Goal: Information Seeking & Learning: Learn about a topic

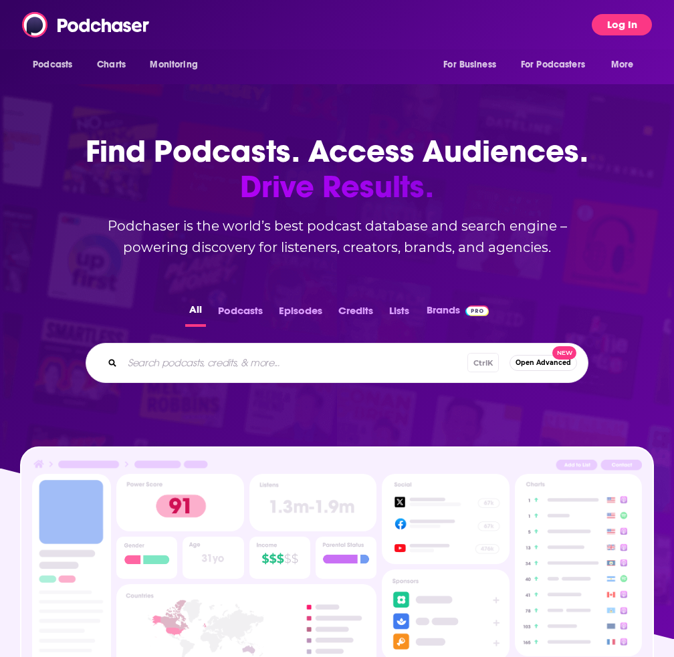
click at [637, 24] on button "Log In" at bounding box center [622, 24] width 60 height 21
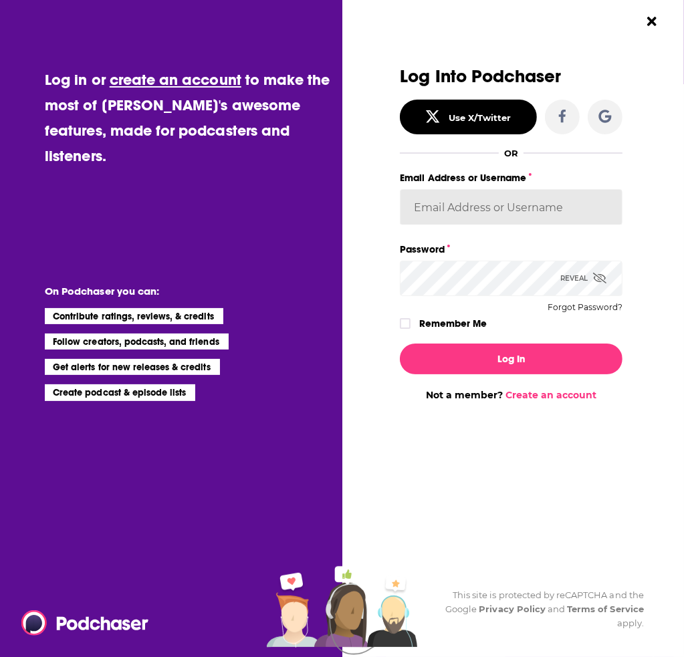
click at [502, 207] on input "Email Address or Username" at bounding box center [511, 207] width 222 height 36
type input "kkitamorn"
click at [400, 344] on button "Log In" at bounding box center [511, 359] width 222 height 31
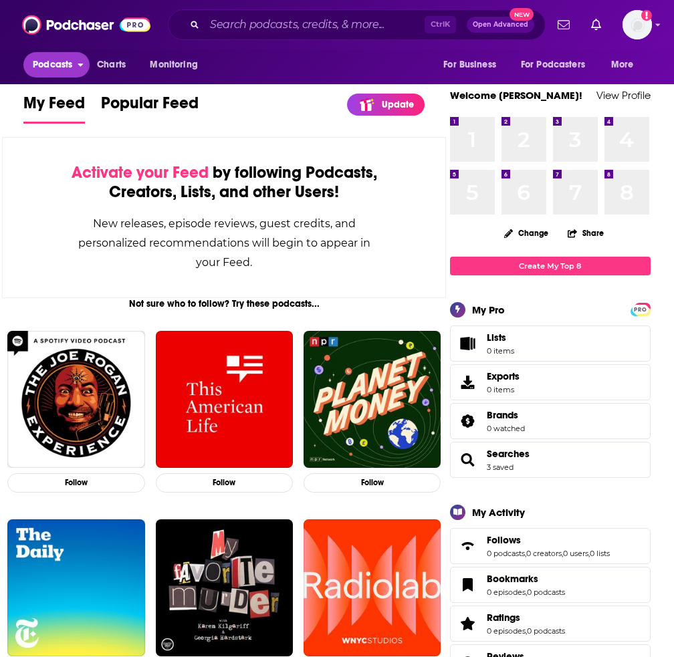
click at [53, 74] on span "Podcasts" at bounding box center [52, 65] width 39 height 19
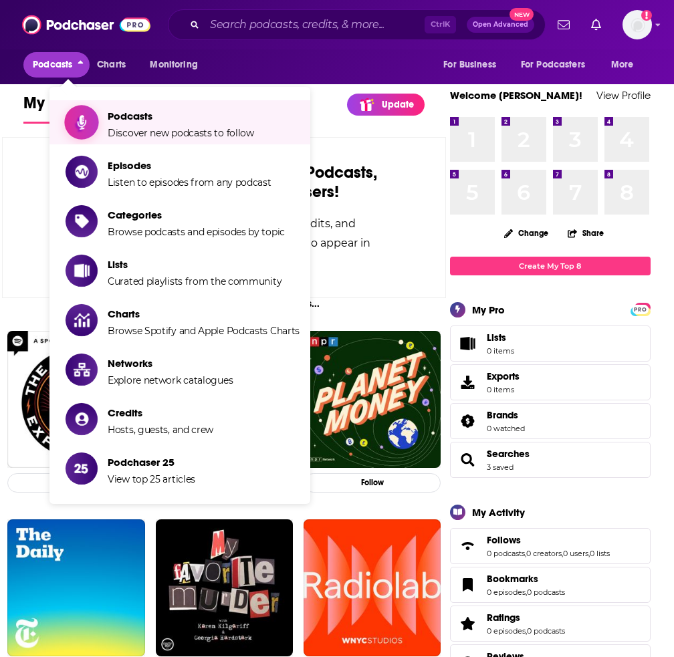
click at [120, 120] on span "Podcasts" at bounding box center [181, 116] width 146 height 13
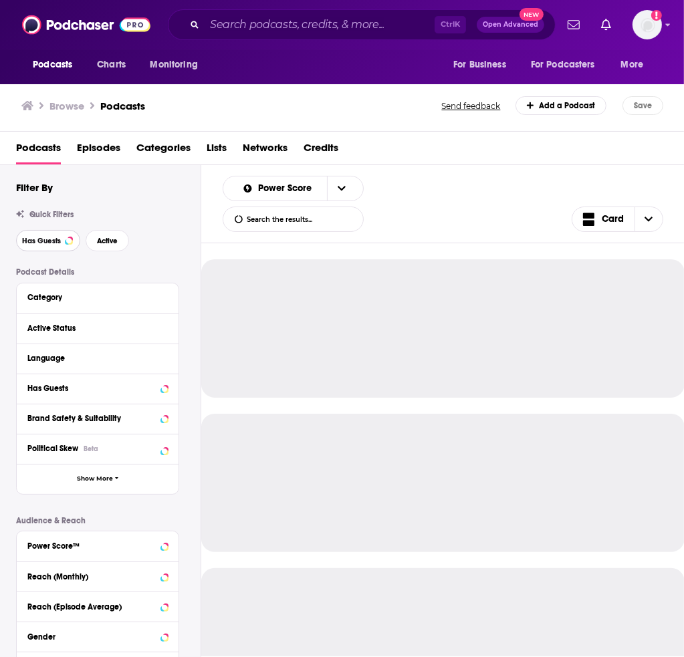
click at [64, 238] on button "Has Guests" at bounding box center [48, 240] width 64 height 21
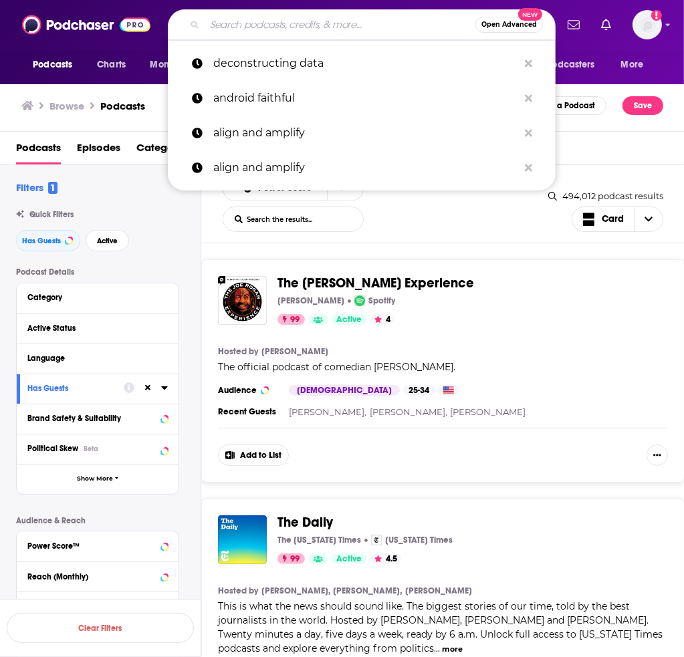
click at [274, 21] on input "Search podcasts, credits, & more..." at bounding box center [340, 24] width 271 height 21
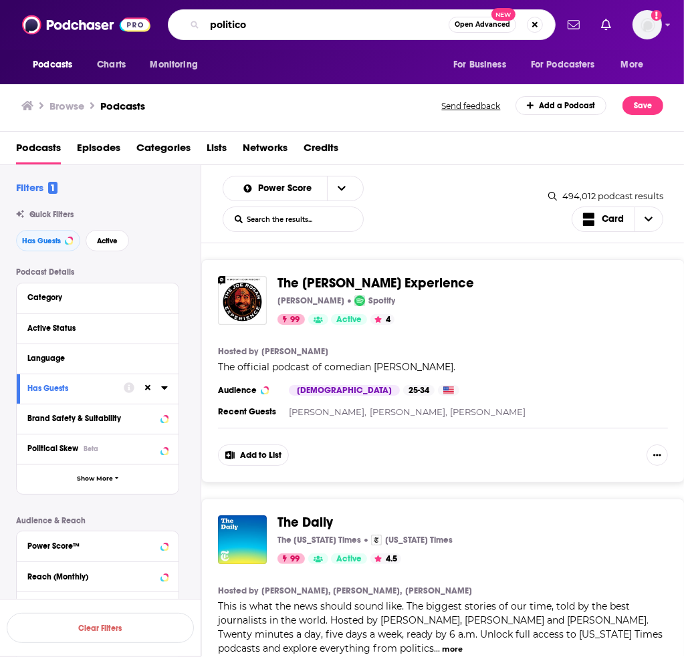
type input "politico"
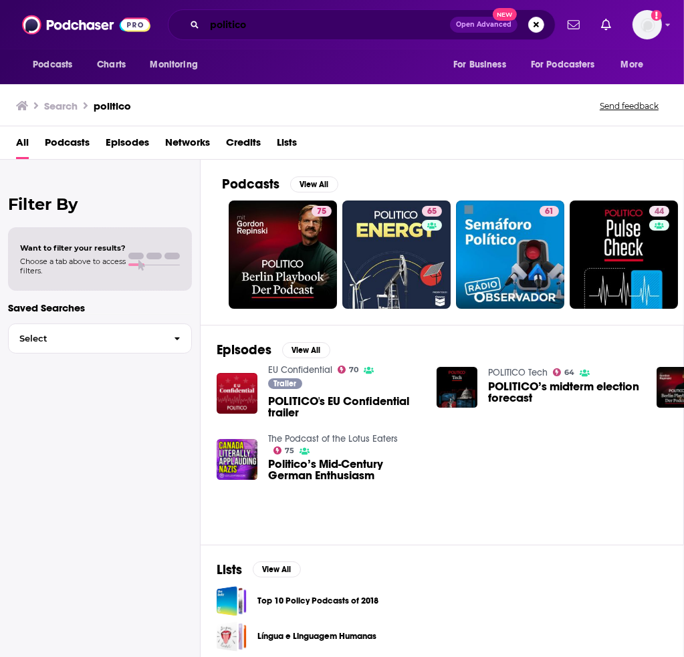
click at [317, 29] on input "politico" at bounding box center [327, 24] width 245 height 21
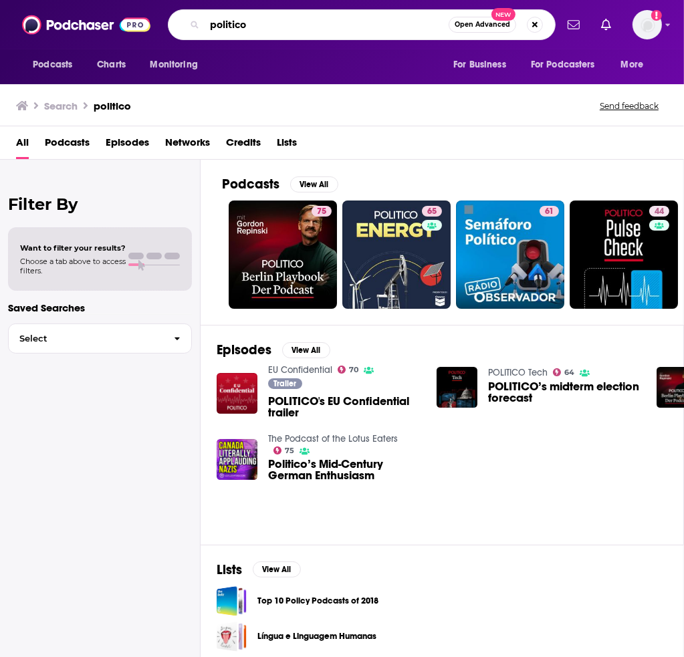
click at [316, 29] on input "politico" at bounding box center [327, 24] width 244 height 21
type input "[US_STATE] post"
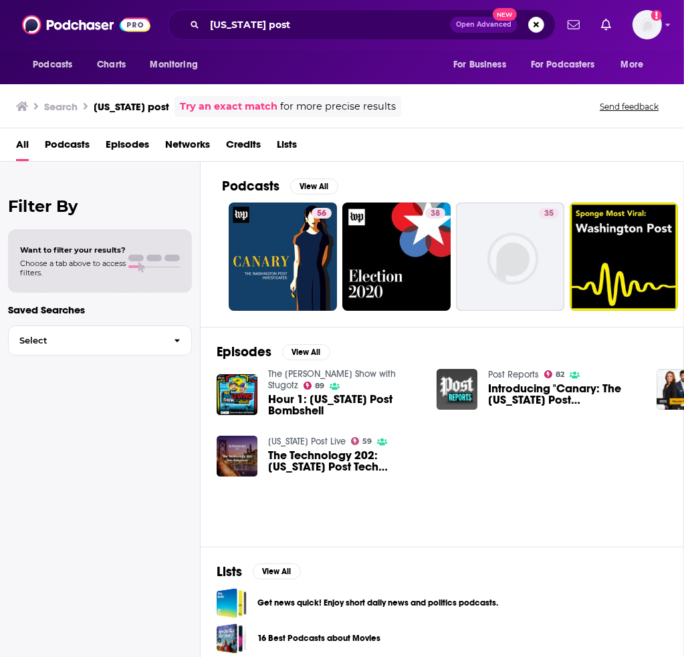
click at [337, 459] on span "The Technology 202: [US_STATE] Post Tech Reporters Roundtable" at bounding box center [344, 461] width 152 height 23
